Goal: Task Accomplishment & Management: Complete application form

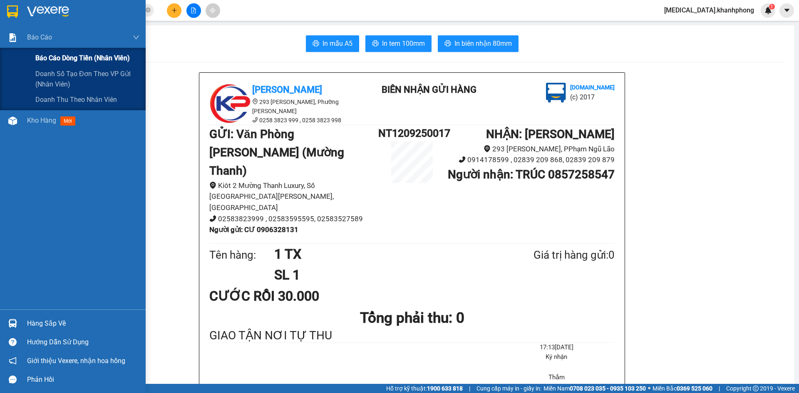
click at [80, 54] on span "Báo cáo dòng tiền (nhân viên)" at bounding box center [82, 58] width 94 height 10
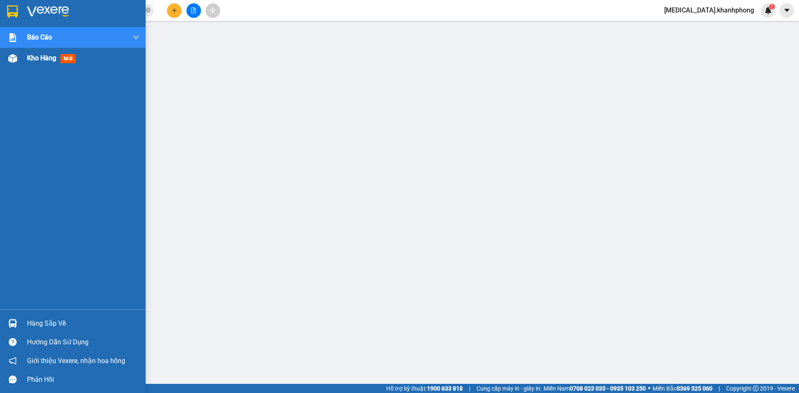
click at [48, 54] on span "Kho hàng" at bounding box center [41, 58] width 29 height 8
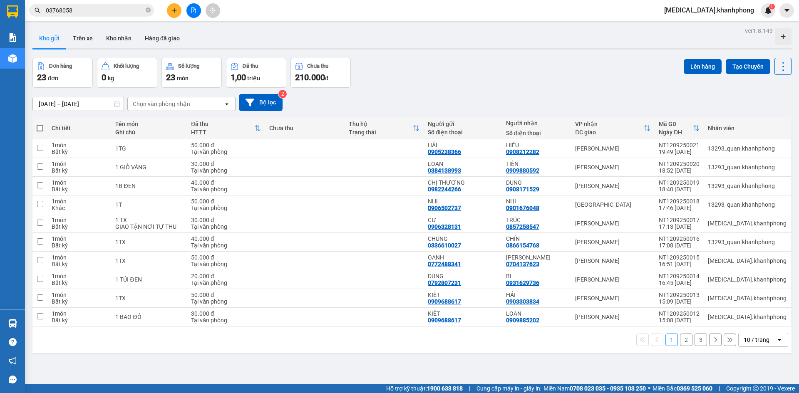
click at [449, 74] on div "Đơn hàng 23 đơn Khối lượng 0 kg Số lượng 23 món Đã thu 1,00 triệu Chưa thu 210.…" at bounding box center [411, 73] width 759 height 30
click at [173, 15] on button at bounding box center [174, 10] width 15 height 15
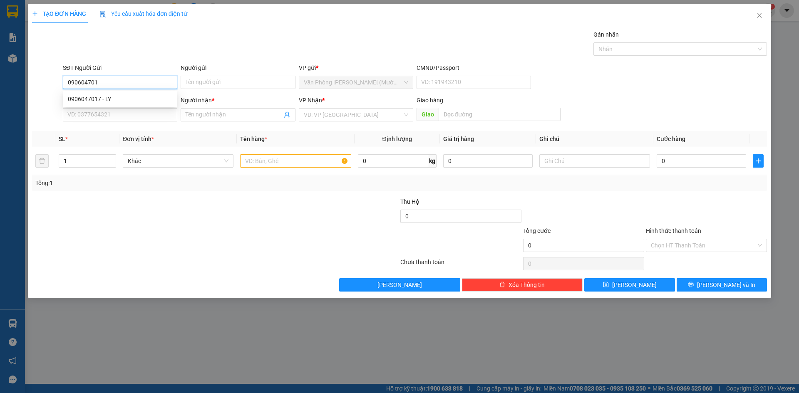
type input "0906047017"
click at [150, 99] on div "0906047017 - LY" at bounding box center [120, 98] width 104 height 9
type input "LY"
type input "0906047017"
click at [148, 117] on input "SĐT Người Nhận" at bounding box center [120, 114] width 114 height 13
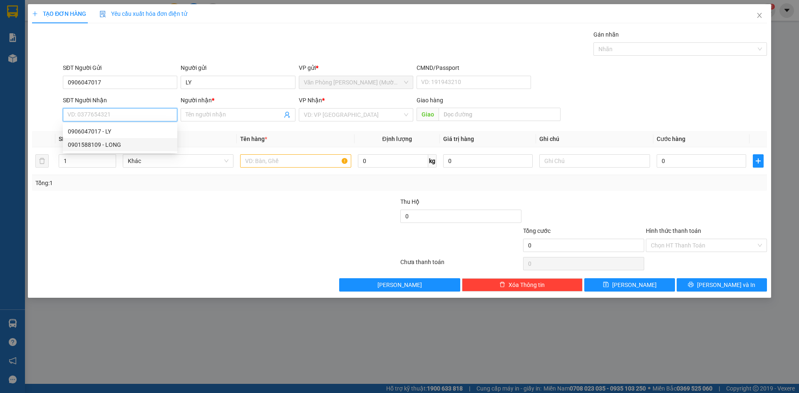
click at [147, 144] on div "0901588109 - LONG" at bounding box center [120, 144] width 104 height 9
type input "0901588109"
type input "LONG"
click at [274, 162] on input "text" at bounding box center [295, 160] width 111 height 13
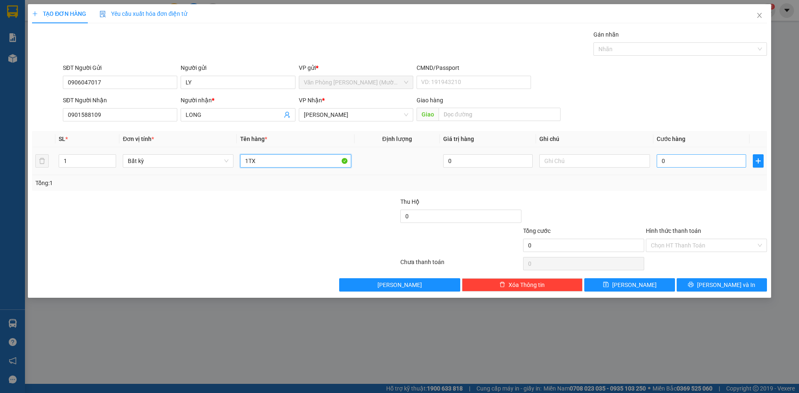
type input "1TX"
click at [666, 161] on input "0" at bounding box center [701, 160] width 89 height 13
type input "5"
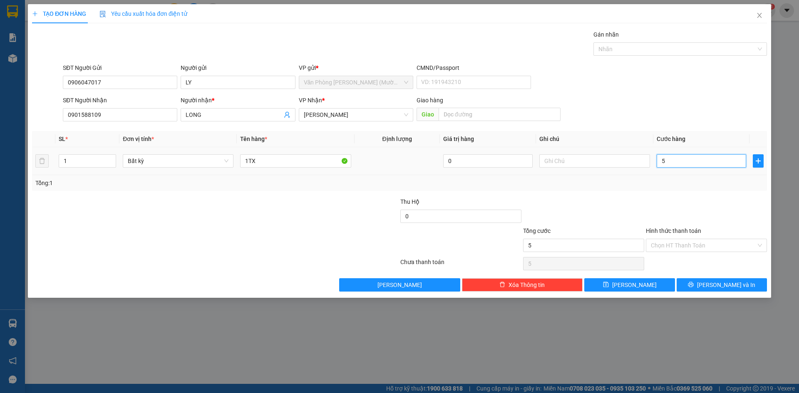
type input "50"
type input "50.000"
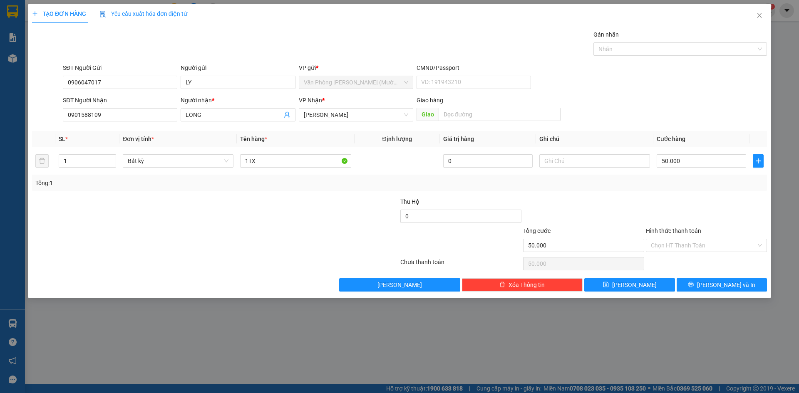
click at [672, 205] on div at bounding box center [706, 211] width 123 height 29
click at [695, 242] on input "Hình thức thanh toán" at bounding box center [703, 245] width 105 height 12
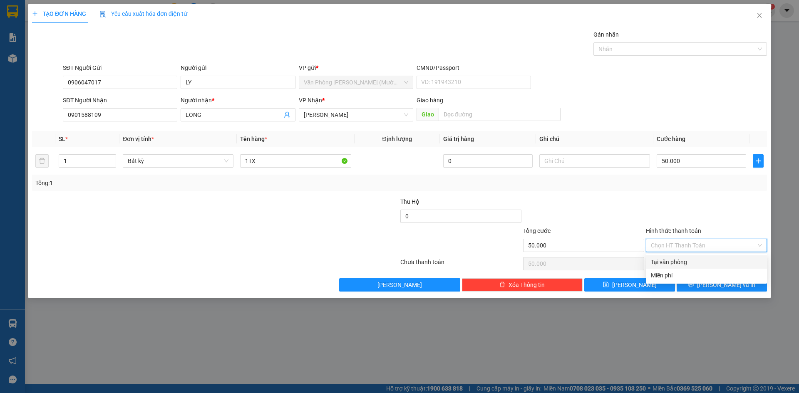
click at [699, 260] on div "Tại văn phòng" at bounding box center [706, 262] width 111 height 9
type input "0"
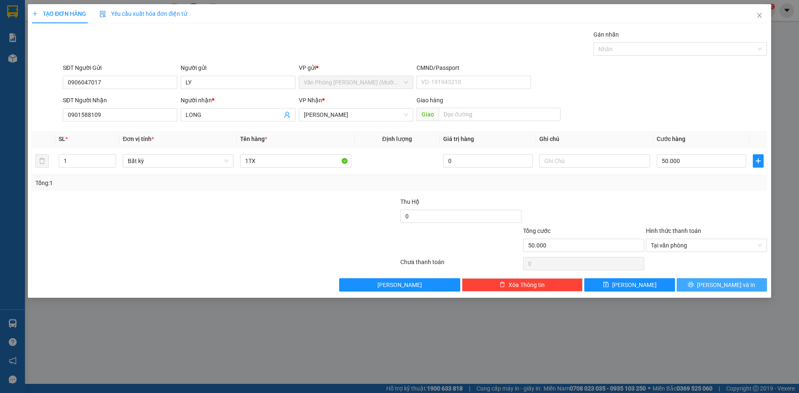
click at [715, 287] on span "[PERSON_NAME] và In" at bounding box center [726, 284] width 58 height 9
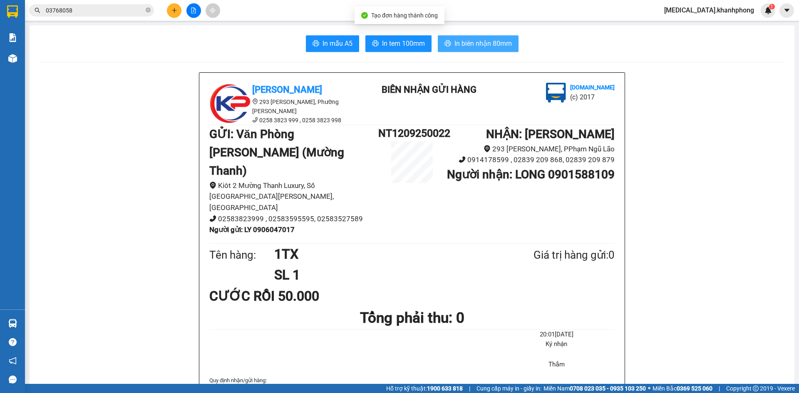
click at [476, 45] on span "In biên nhận 80mm" at bounding box center [482, 43] width 57 height 10
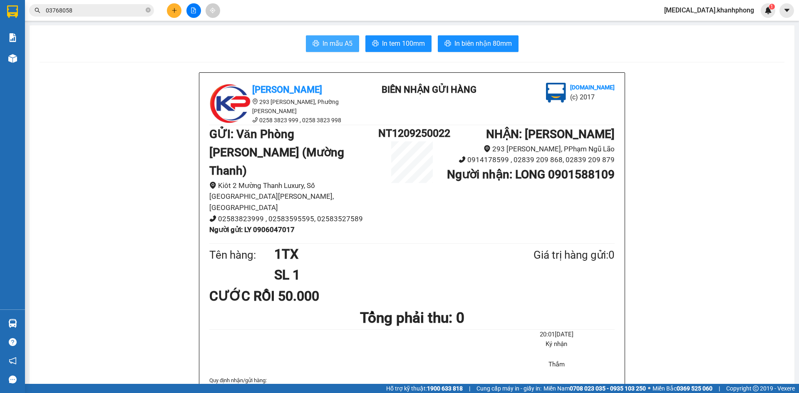
click at [327, 46] on span "In mẫu A5" at bounding box center [337, 43] width 30 height 10
